Goal: Task Accomplishment & Management: Use online tool/utility

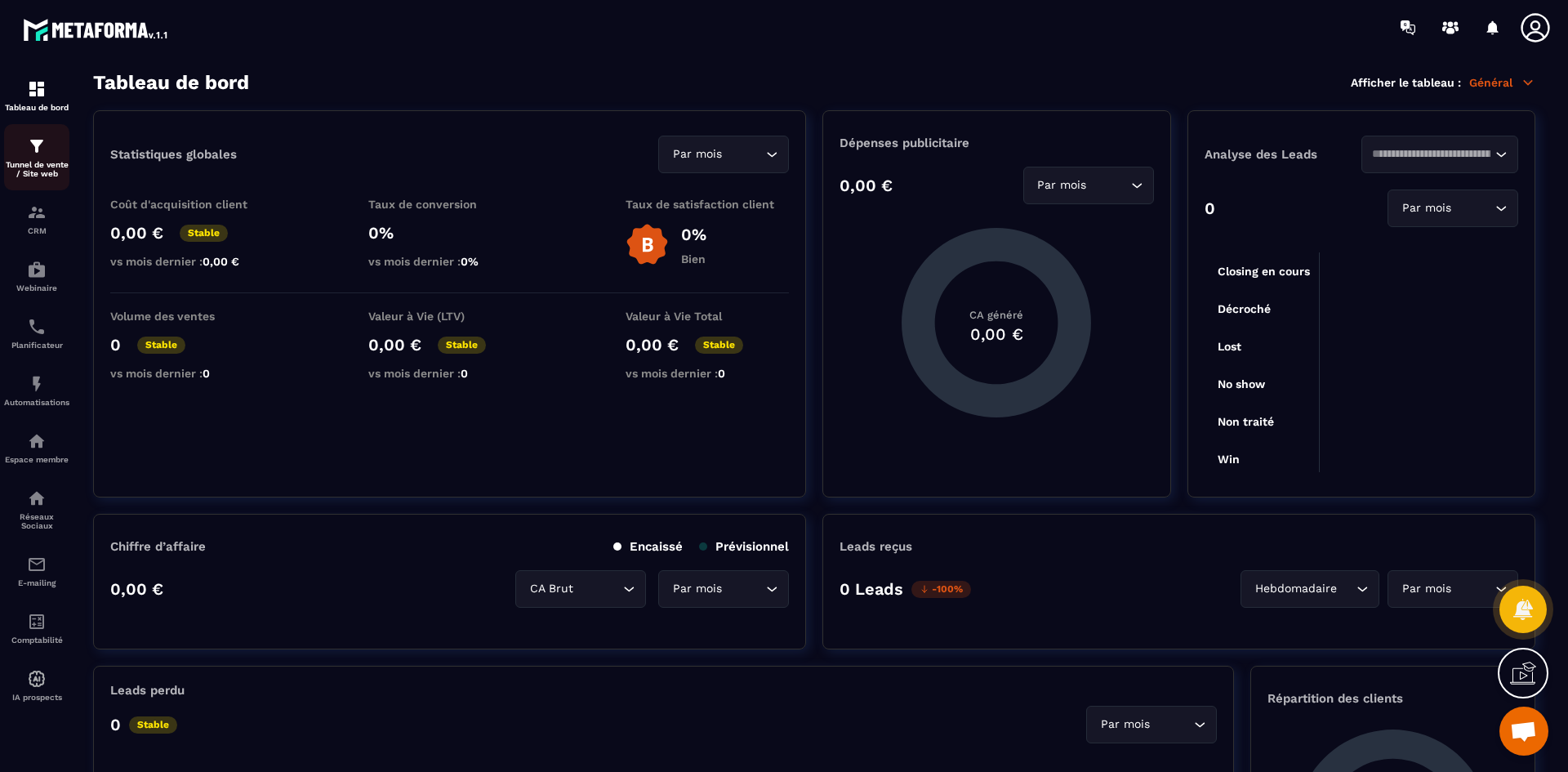
click at [44, 162] on p "Tunnel de vente / Site web" at bounding box center [37, 169] width 65 height 18
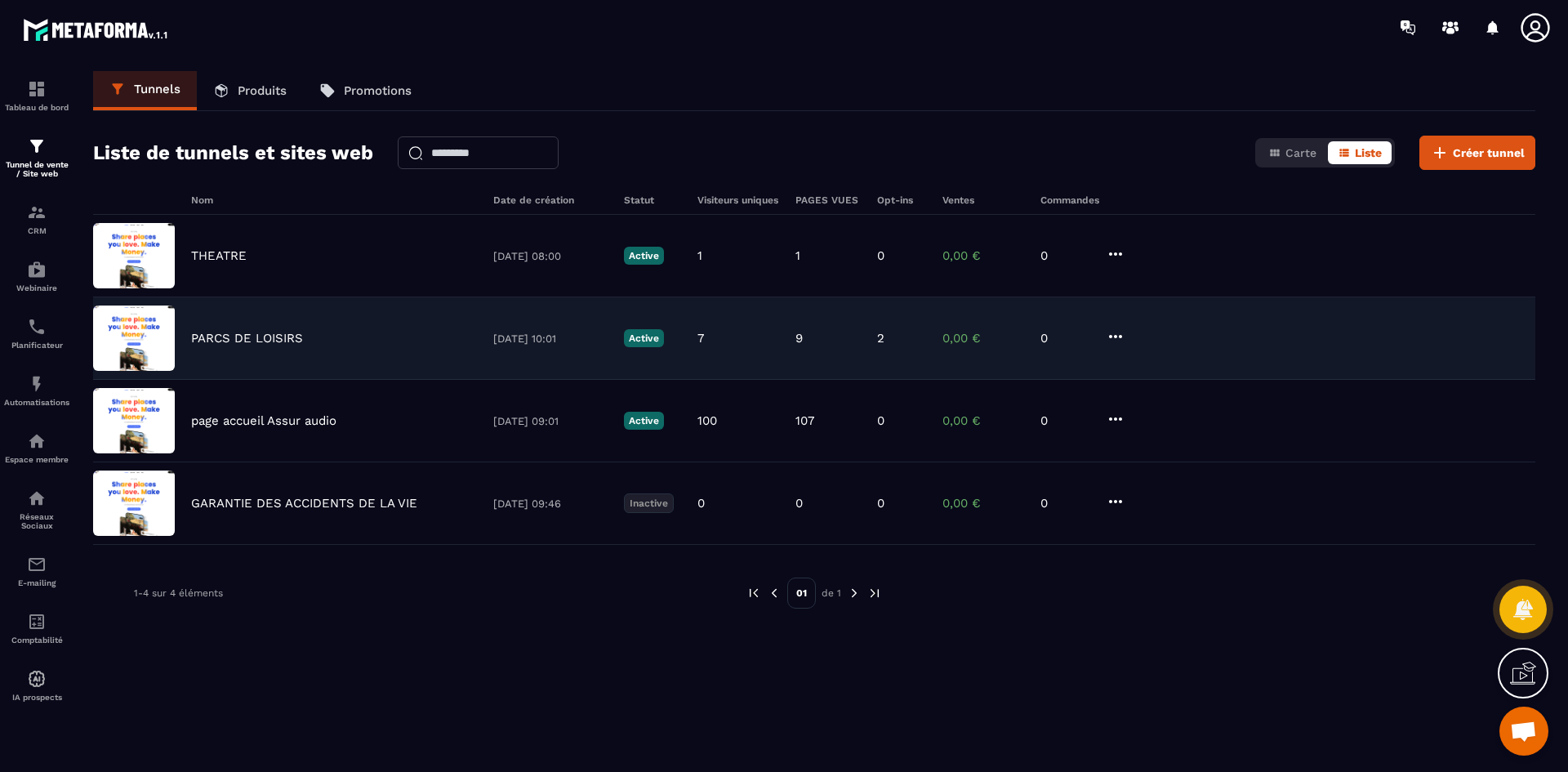
click at [260, 334] on p "PARCS DE LOISIRS" at bounding box center [246, 338] width 112 height 15
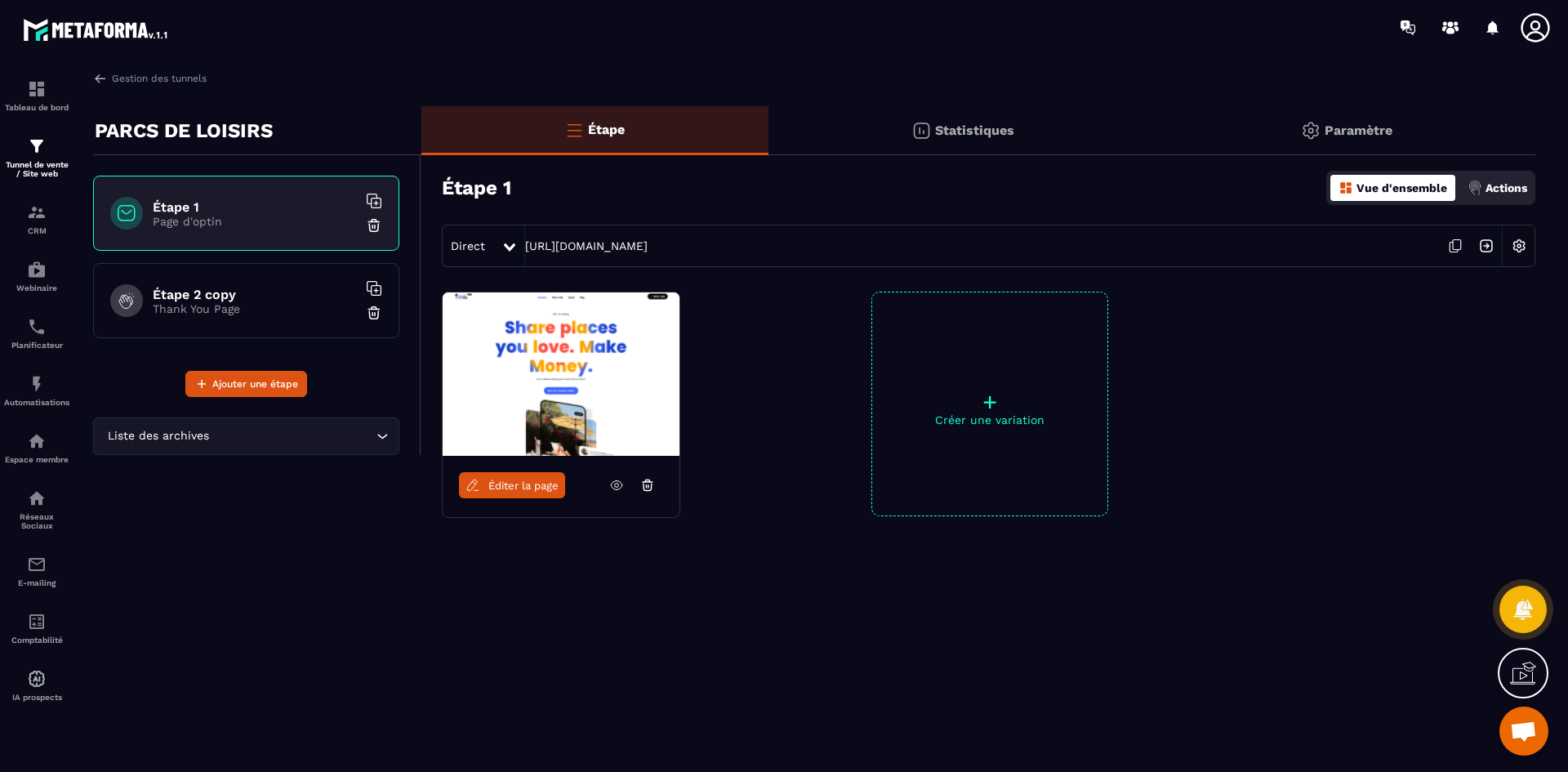
click at [647, 526] on div "Éditer la page + Créer une variation" at bounding box center [979, 445] width 1114 height 306
click at [619, 478] on icon at bounding box center [616, 485] width 15 height 15
click at [520, 483] on span "Éditer la page" at bounding box center [524, 486] width 70 height 12
